Goal: Information Seeking & Learning: Learn about a topic

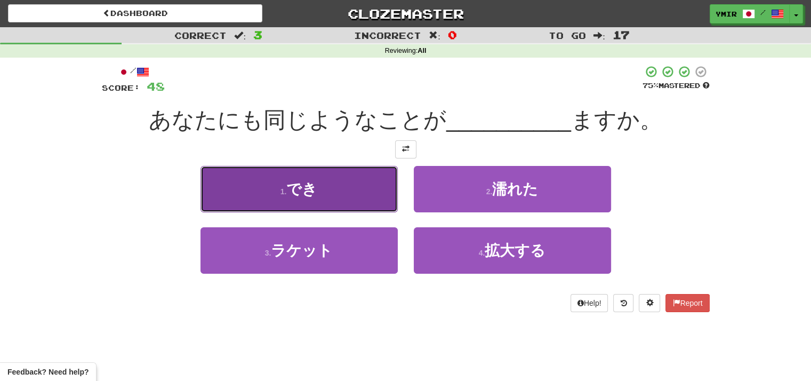
click at [332, 204] on button "1 . でき" at bounding box center [298, 189] width 197 height 46
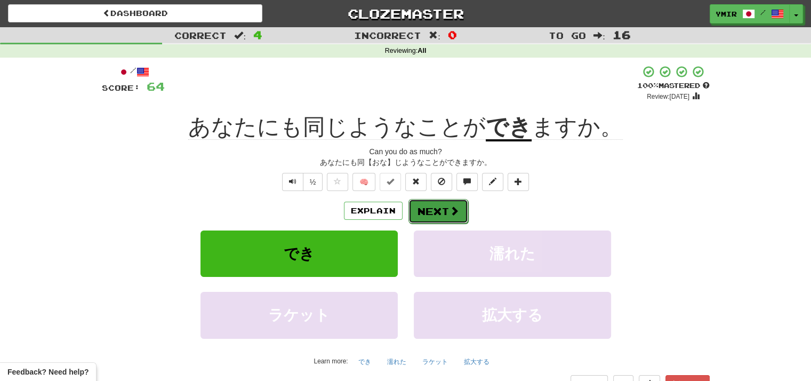
click at [438, 212] on button "Next" at bounding box center [438, 211] width 60 height 25
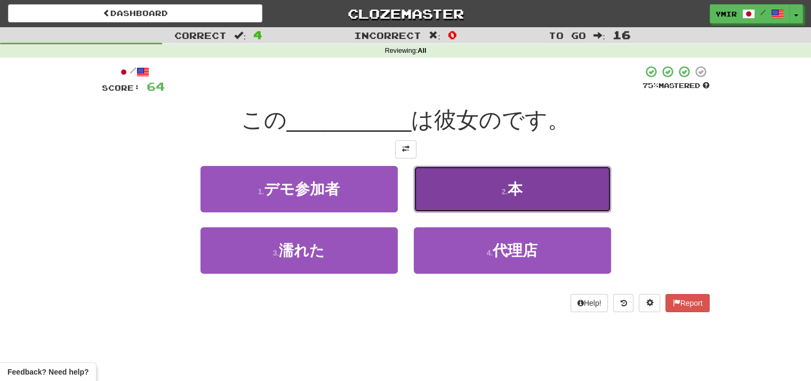
click at [427, 198] on button "2 . 本" at bounding box center [512, 189] width 197 height 46
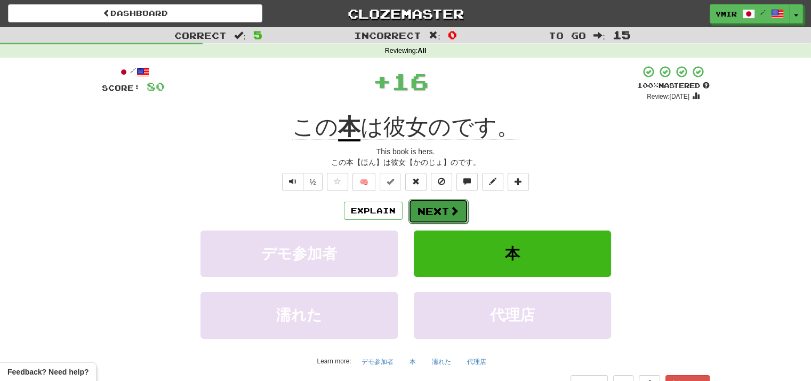
click at [433, 210] on button "Next" at bounding box center [438, 211] width 60 height 25
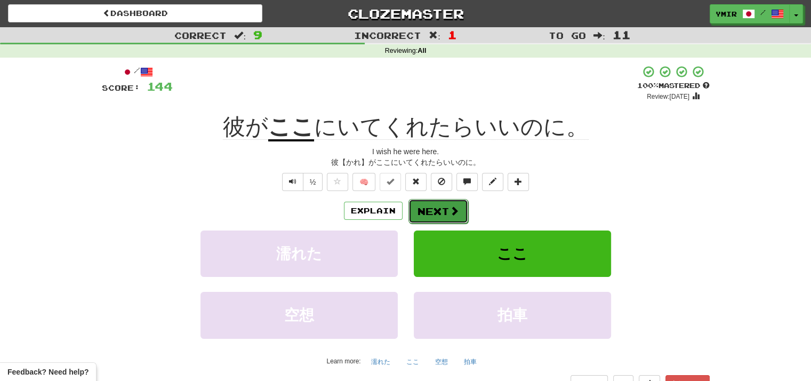
click at [452, 208] on span at bounding box center [454, 211] width 10 height 10
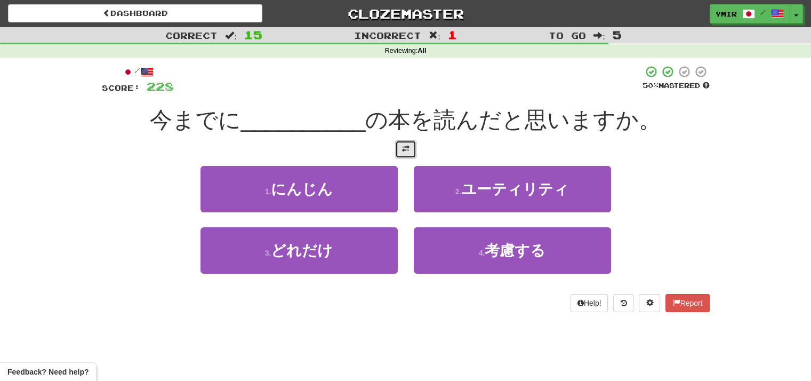
click at [409, 143] on button at bounding box center [405, 149] width 21 height 18
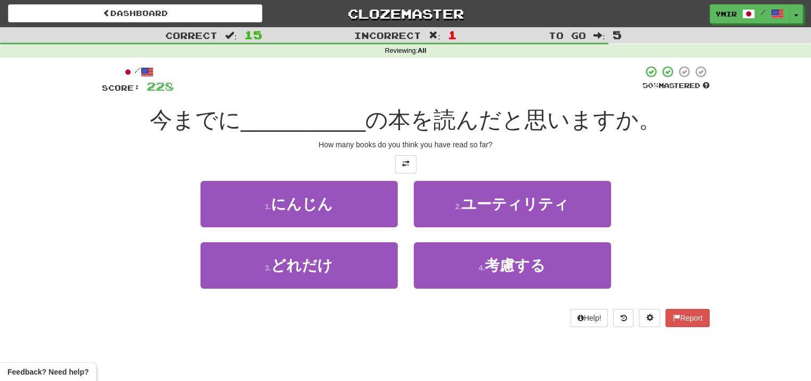
click at [407, 191] on div "2 . ユーティリティ" at bounding box center [512, 211] width 213 height 61
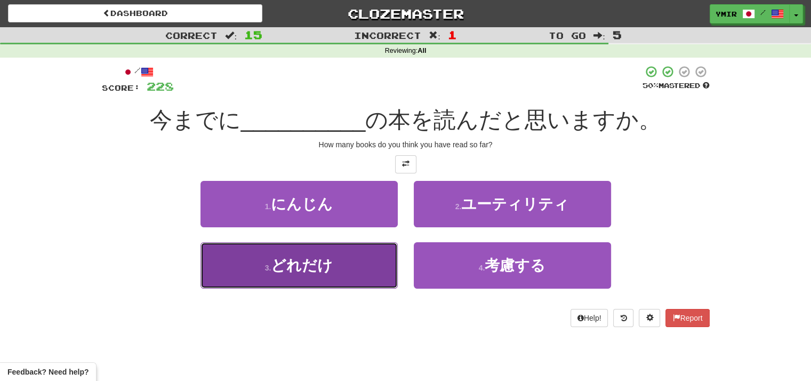
click at [359, 269] on button "3 . どれだけ" at bounding box center [298, 265] width 197 height 46
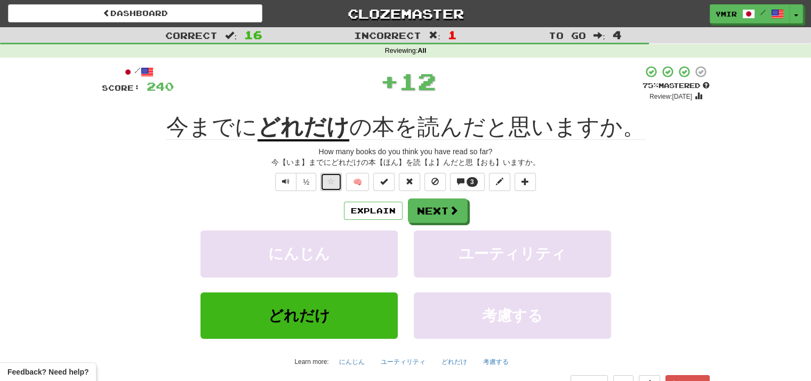
click at [333, 181] on span at bounding box center [330, 180] width 7 height 7
click at [459, 183] on span at bounding box center [460, 180] width 7 height 7
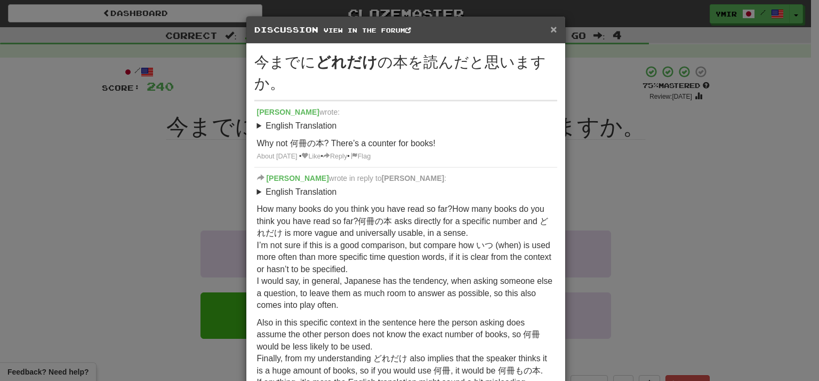
click at [550, 29] on span "×" at bounding box center [553, 29] width 6 height 12
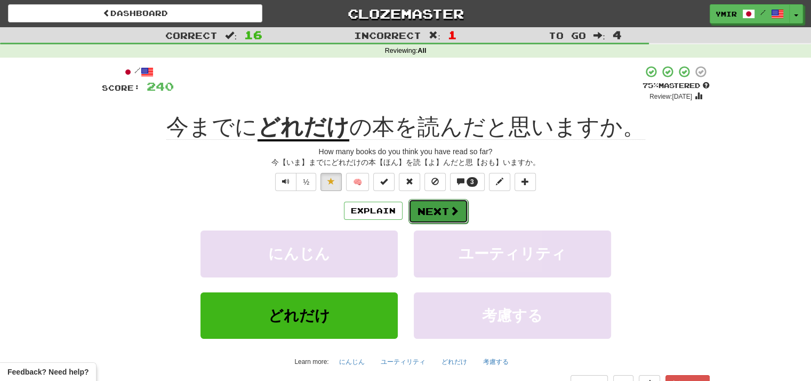
click at [446, 209] on button "Next" at bounding box center [438, 211] width 60 height 25
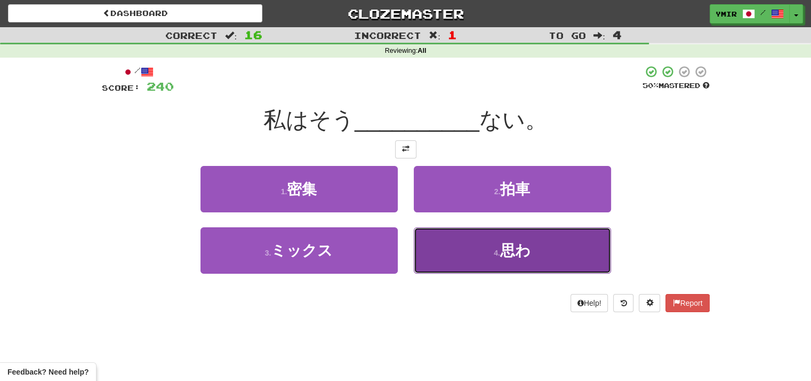
click at [422, 250] on button "4 . 思わ" at bounding box center [512, 250] width 197 height 46
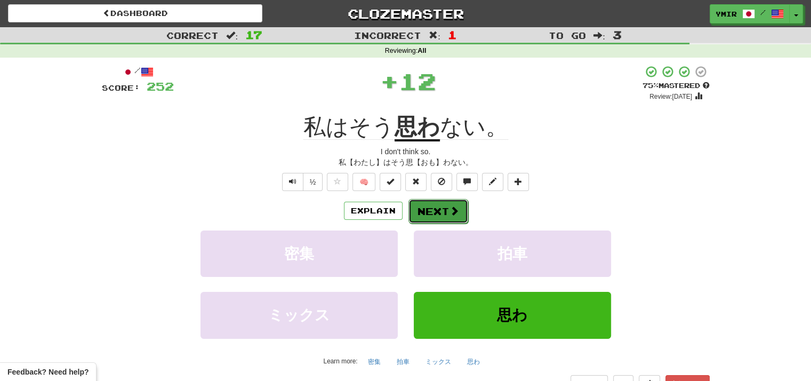
click at [433, 209] on button "Next" at bounding box center [438, 211] width 60 height 25
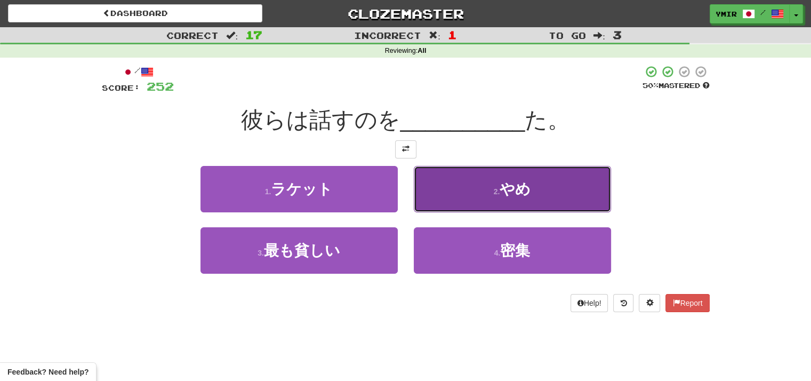
click at [432, 199] on button "2 . やめ" at bounding box center [512, 189] width 197 height 46
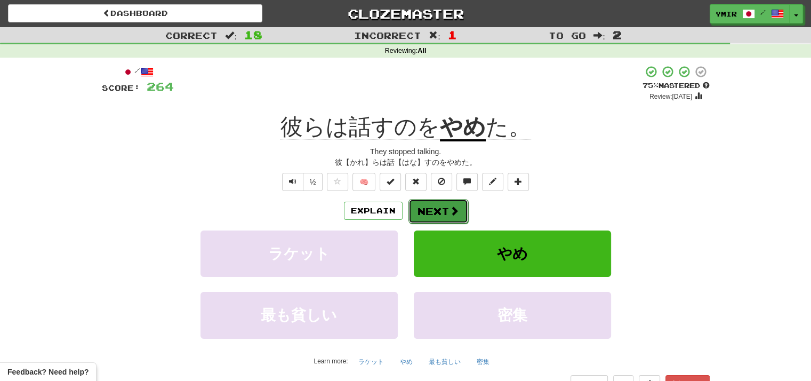
click at [420, 209] on button "Next" at bounding box center [438, 211] width 60 height 25
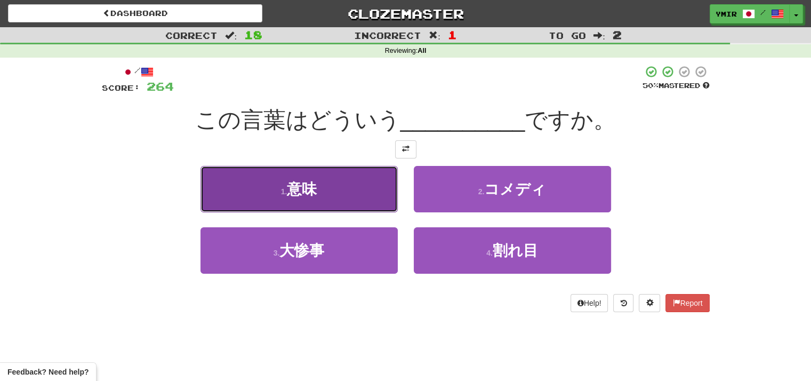
click at [377, 198] on button "1 . 意味" at bounding box center [298, 189] width 197 height 46
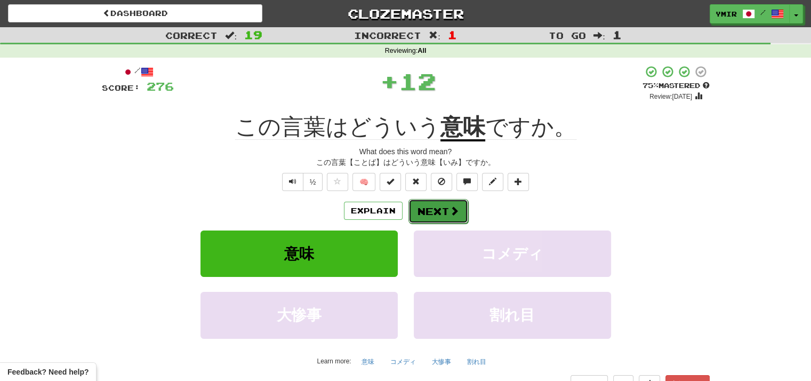
click at [424, 208] on button "Next" at bounding box center [438, 211] width 60 height 25
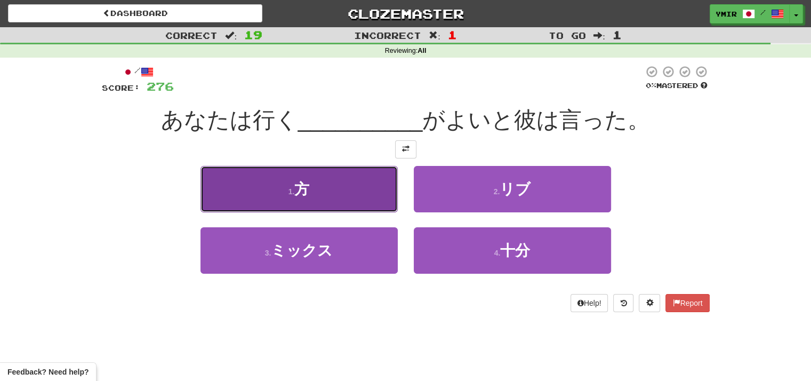
click at [377, 193] on button "1 . 方" at bounding box center [298, 189] width 197 height 46
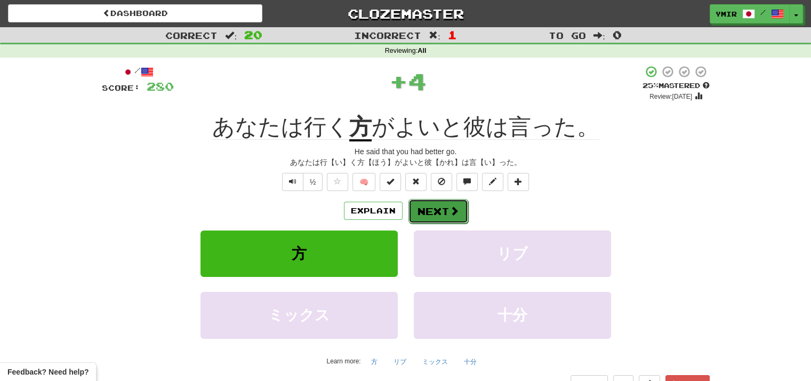
click at [429, 211] on button "Next" at bounding box center [438, 211] width 60 height 25
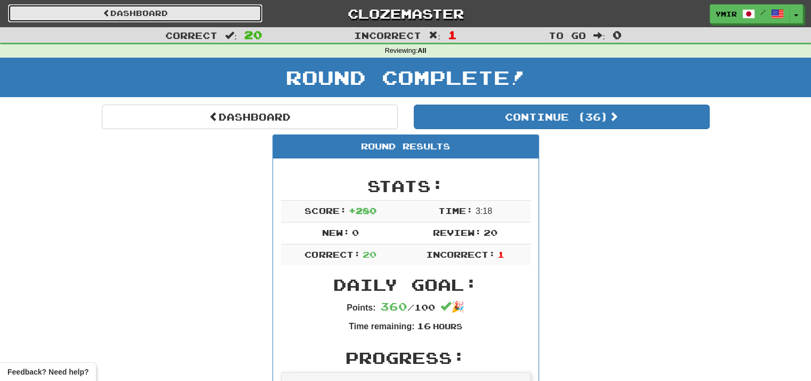
click at [162, 12] on link "Dashboard" at bounding box center [135, 13] width 254 height 18
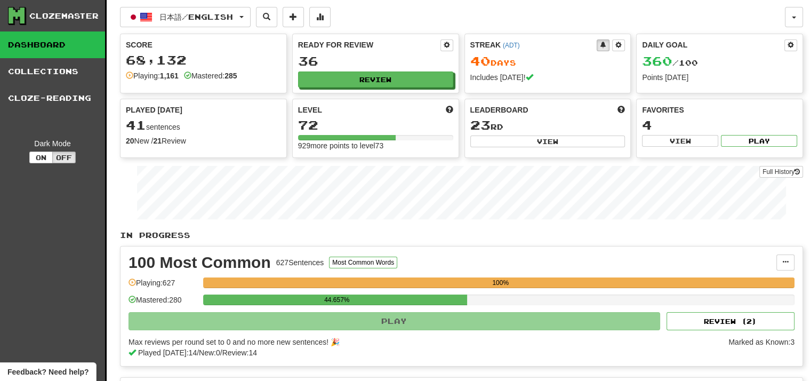
click at [337, 71] on div "Ready for Review 36 Review" at bounding box center [376, 63] width 166 height 59
click at [340, 74] on button "Review" at bounding box center [375, 80] width 155 height 16
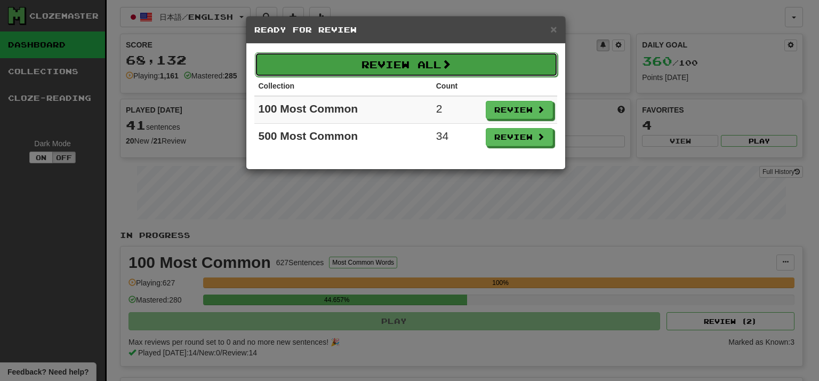
click at [403, 63] on button "Review All" at bounding box center [406, 64] width 303 height 25
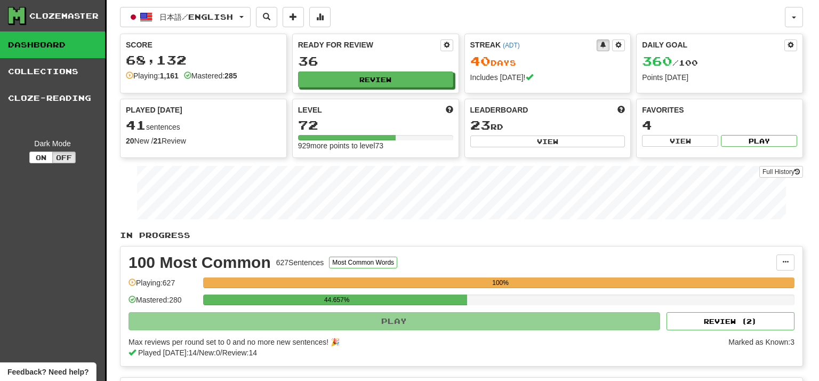
select select "**"
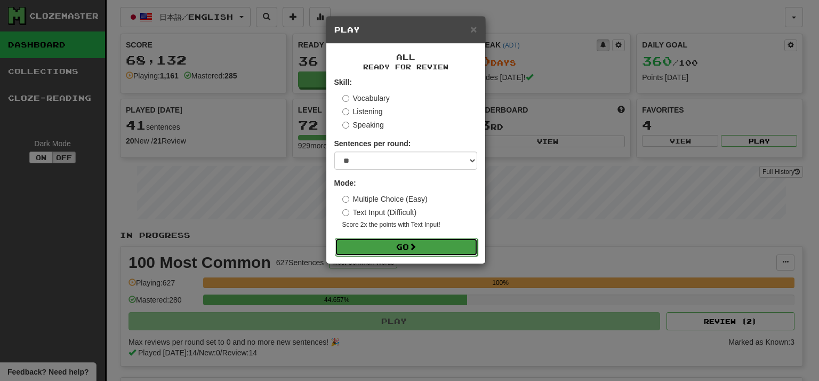
click at [401, 253] on button "Go" at bounding box center [406, 247] width 143 height 18
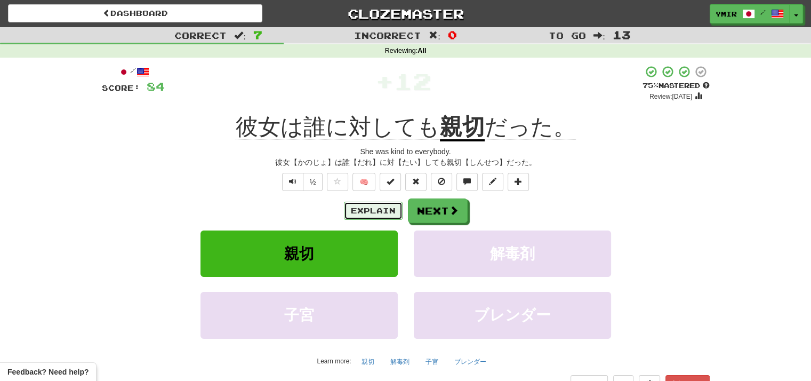
click at [377, 211] on button "Explain" at bounding box center [373, 210] width 59 height 18
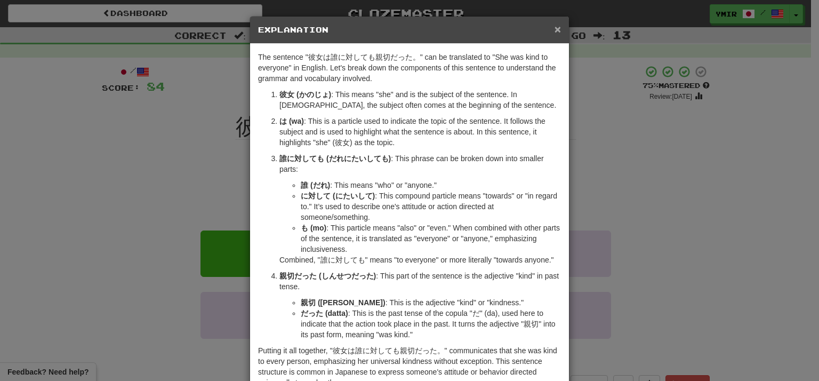
click at [555, 29] on span "×" at bounding box center [557, 29] width 6 height 12
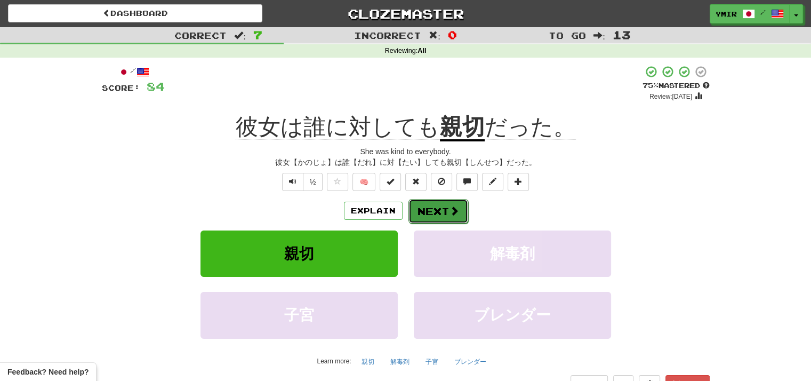
click at [434, 211] on button "Next" at bounding box center [438, 211] width 60 height 25
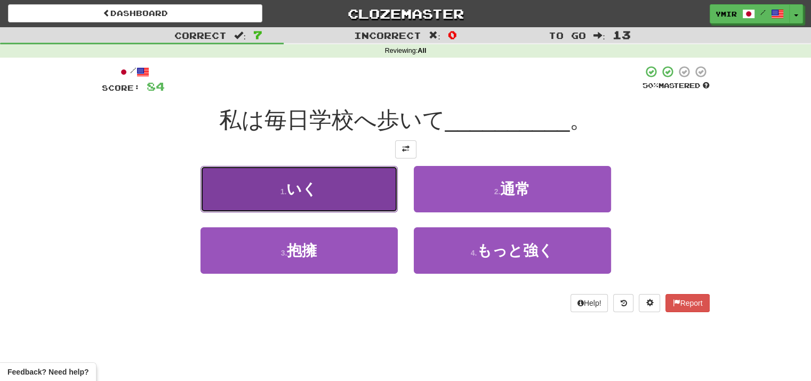
click at [379, 201] on button "1 . いく" at bounding box center [298, 189] width 197 height 46
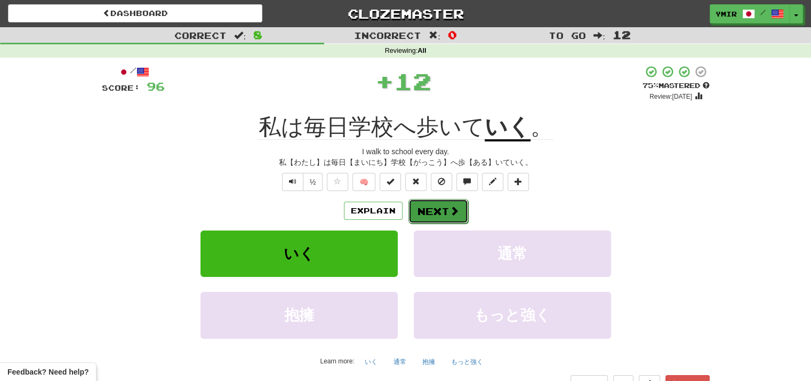
click at [435, 213] on button "Next" at bounding box center [438, 211] width 60 height 25
